Goal: Communication & Community: Connect with others

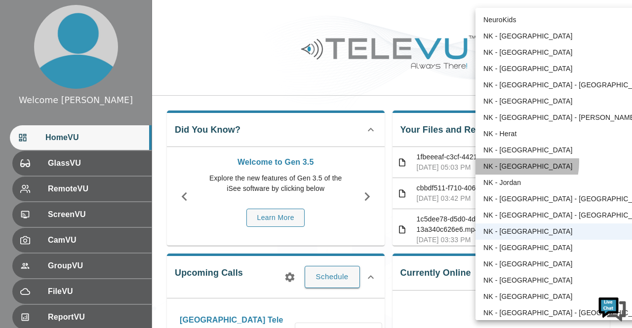
click at [507, 162] on li "NK - [GEOGRAPHIC_DATA]" at bounding box center [568, 167] width 184 height 16
type input "196"
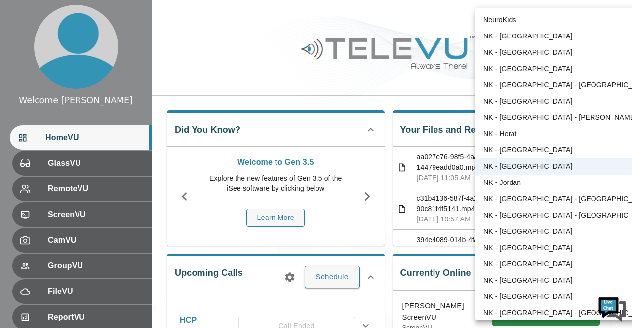
click at [514, 169] on li "NK - [GEOGRAPHIC_DATA]" at bounding box center [568, 167] width 184 height 16
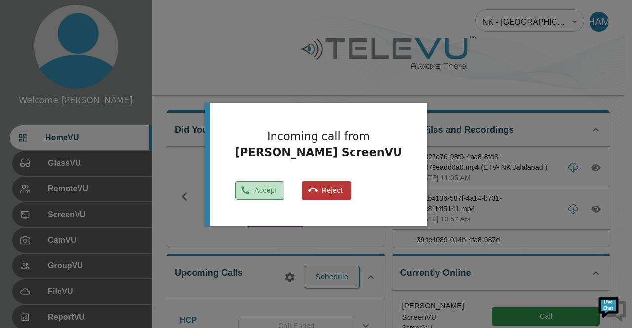
click at [253, 194] on button "Accept" at bounding box center [259, 190] width 49 height 19
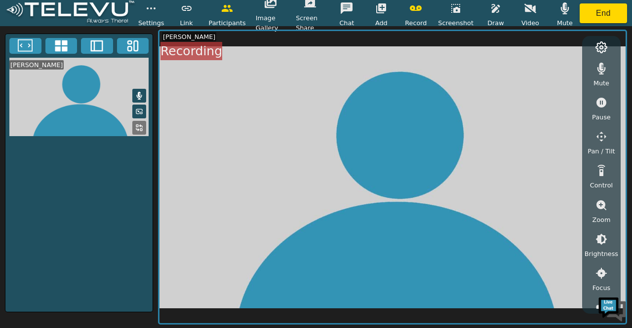
click at [135, 93] on icon at bounding box center [139, 96] width 8 height 8
click at [595, 10] on button "End" at bounding box center [603, 13] width 47 height 20
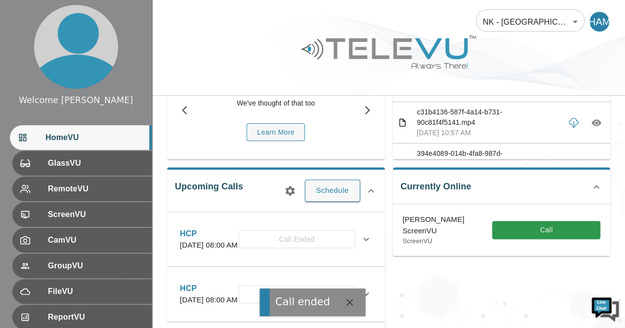
scroll to position [110, 0]
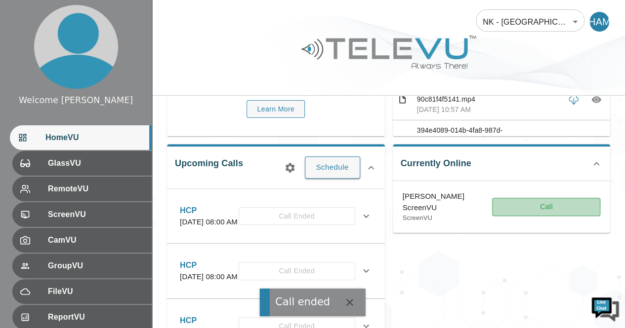
click at [562, 206] on button "Call" at bounding box center [546, 207] width 108 height 18
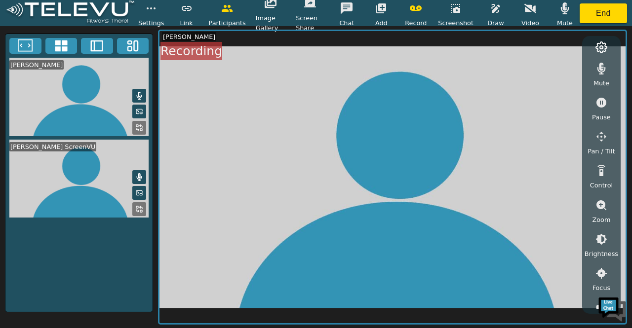
click at [137, 89] on button at bounding box center [139, 96] width 14 height 14
click at [139, 95] on icon at bounding box center [139, 96] width 8 height 8
click at [139, 95] on icon at bounding box center [139, 96] width 5 height 8
